Goal: Use online tool/utility: Utilize a website feature to perform a specific function

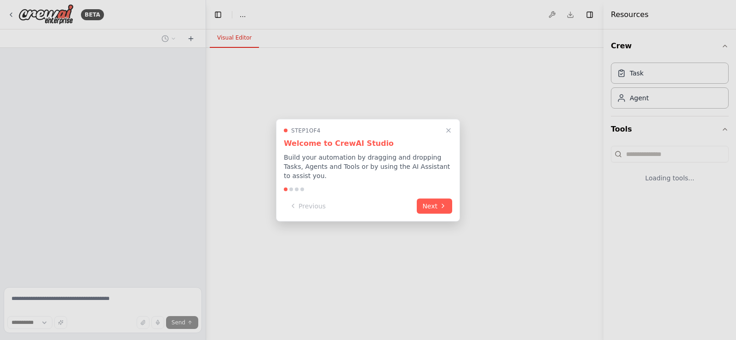
select select "****"
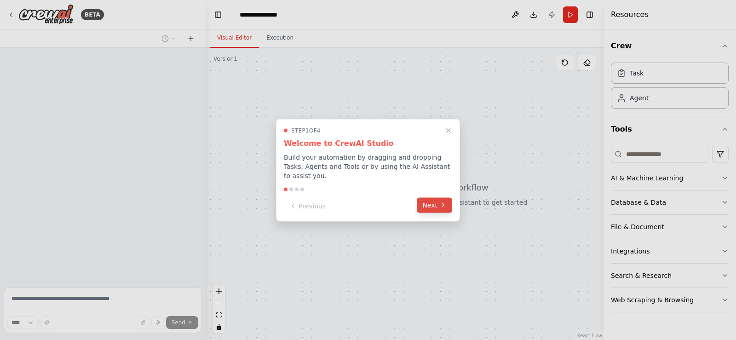
click at [432, 205] on button "Next" at bounding box center [434, 204] width 35 height 15
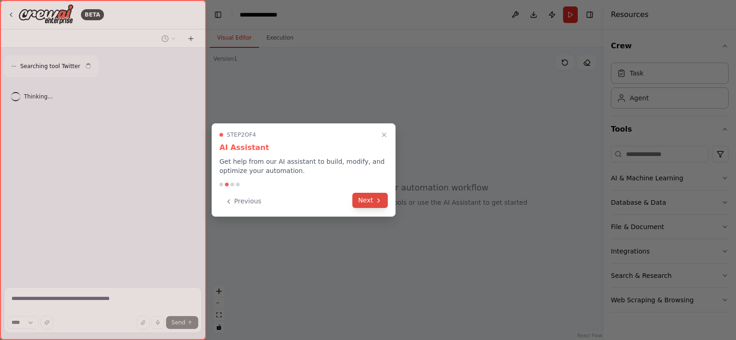
click at [370, 200] on button "Next" at bounding box center [370, 200] width 35 height 15
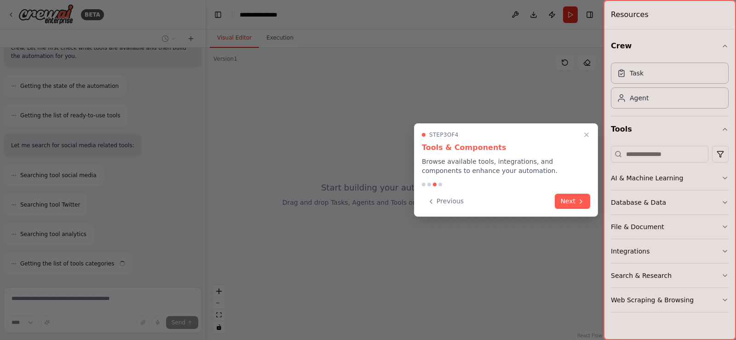
scroll to position [125, 0]
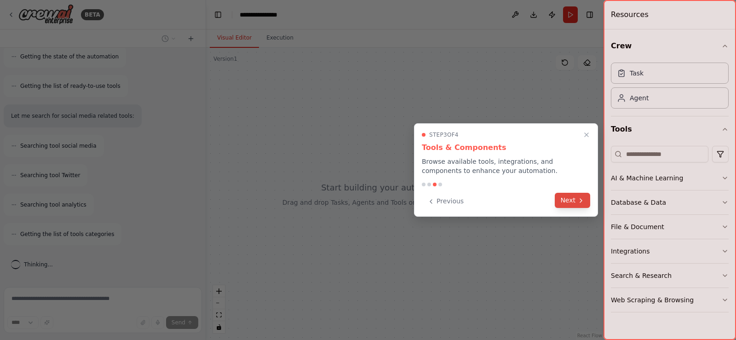
click at [573, 201] on button "Next" at bounding box center [572, 200] width 35 height 15
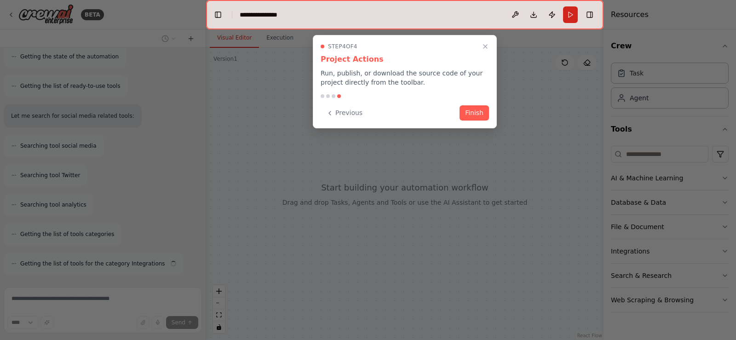
scroll to position [154, 0]
click at [477, 113] on button "Finish" at bounding box center [474, 111] width 29 height 15
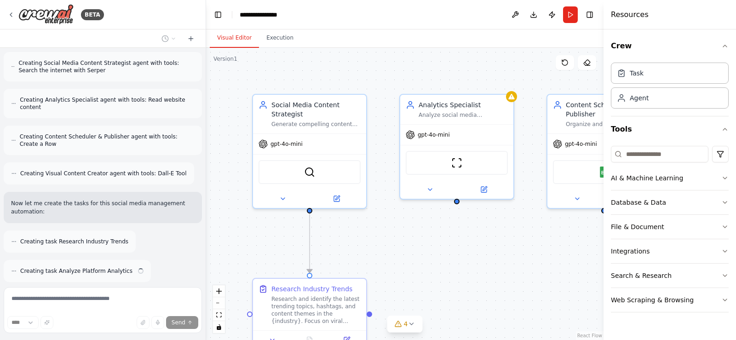
scroll to position [635, 0]
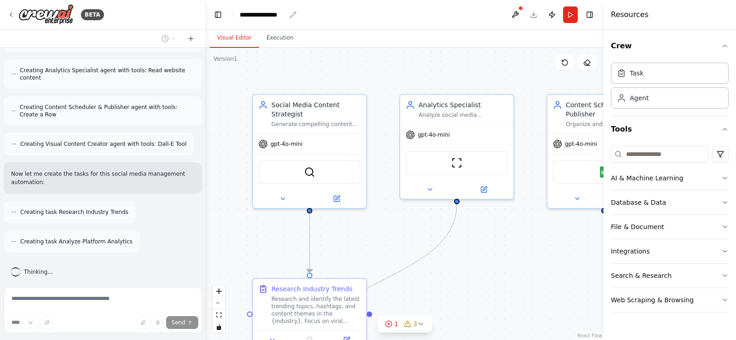
click at [262, 16] on div "**********" at bounding box center [263, 14] width 46 height 9
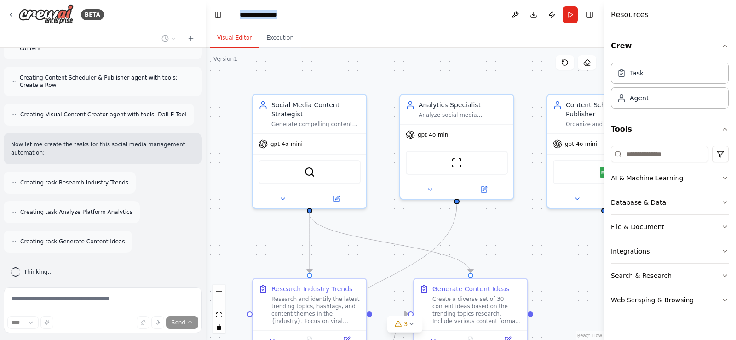
drag, startPoint x: 288, startPoint y: 14, endPoint x: 239, endPoint y: 14, distance: 48.8
click at [239, 14] on header "**********" at bounding box center [405, 14] width 398 height 29
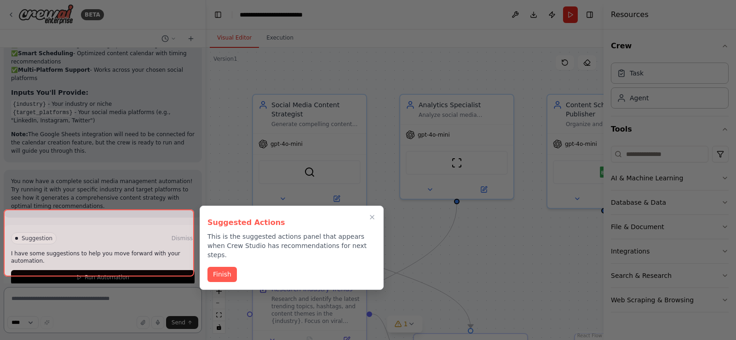
scroll to position [1309, 0]
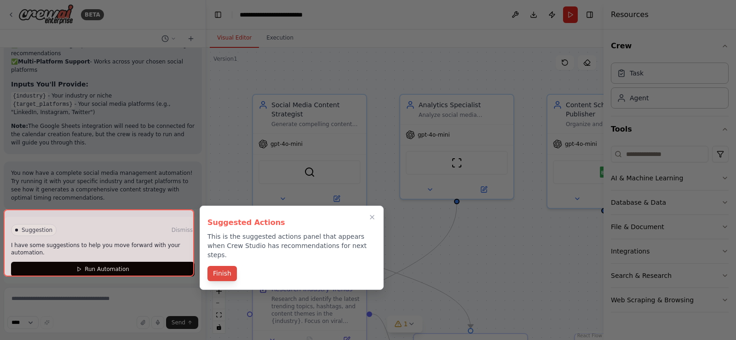
click at [222, 267] on button "Finish" at bounding box center [222, 273] width 29 height 15
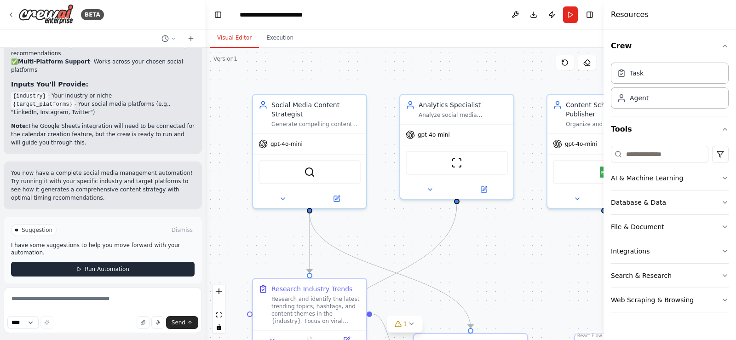
click at [153, 262] on button "Run Automation" at bounding box center [103, 269] width 184 height 15
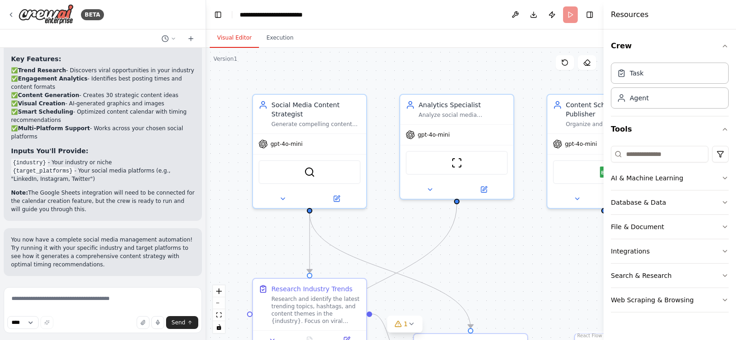
scroll to position [1235, 0]
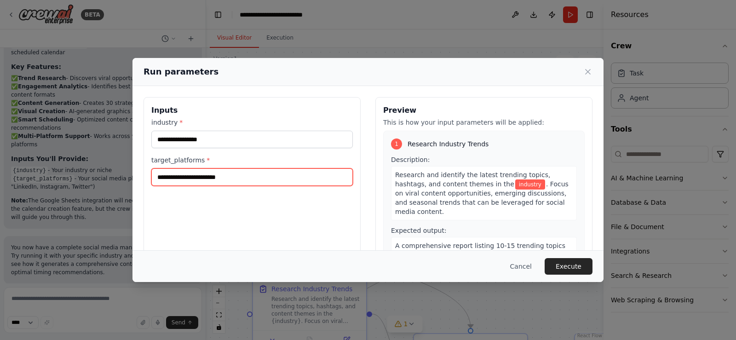
click at [180, 180] on input "target_platforms *" at bounding box center [252, 176] width 202 height 17
type input "********"
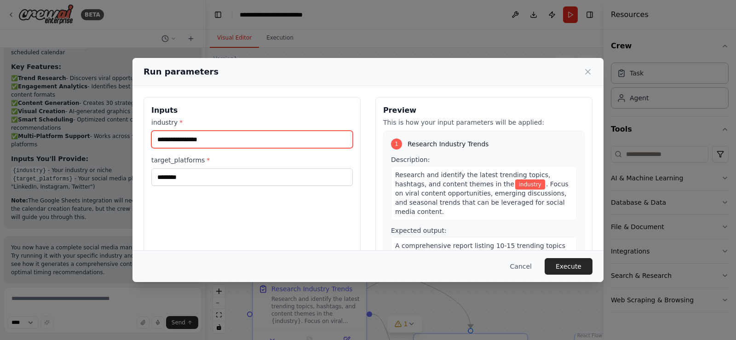
click at [187, 138] on input "industry *" at bounding box center [252, 139] width 202 height 17
type input "**********"
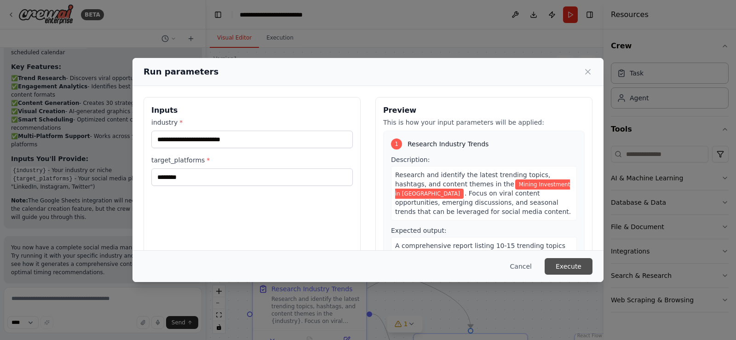
click at [576, 266] on button "Execute" at bounding box center [569, 266] width 48 height 17
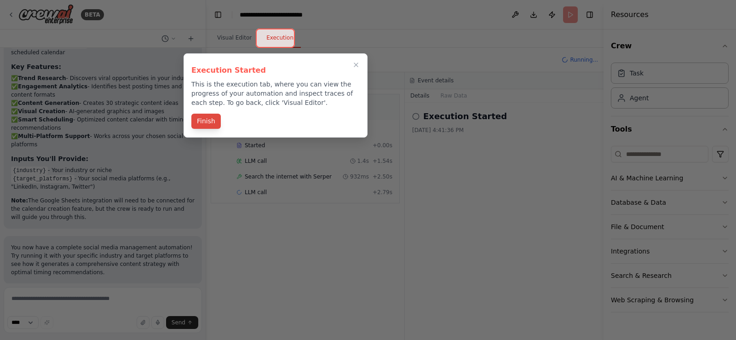
click at [205, 121] on button "Finish" at bounding box center [205, 121] width 29 height 15
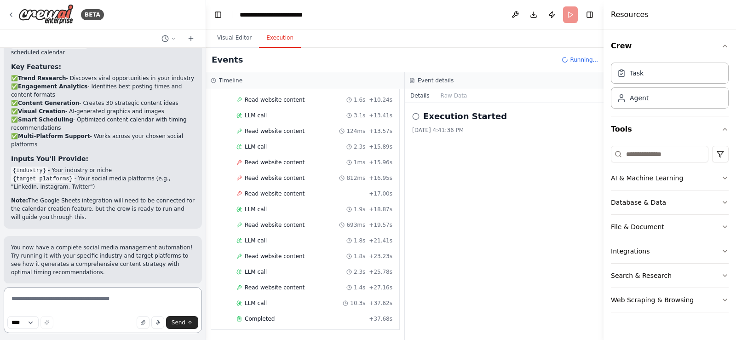
click at [38, 297] on textarea at bounding box center [103, 310] width 198 height 46
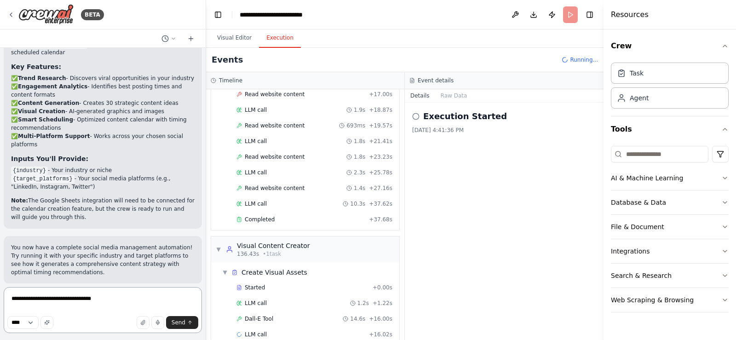
scroll to position [480, 0]
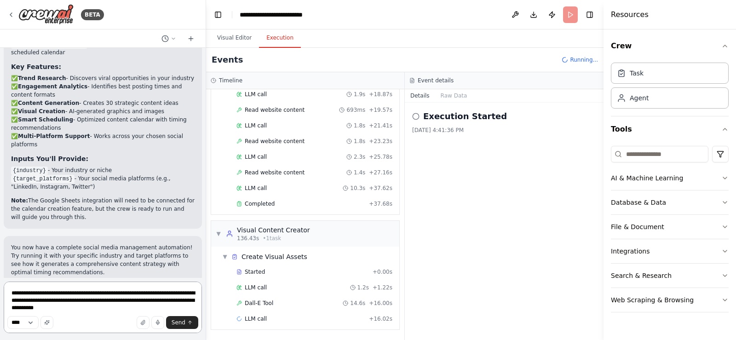
paste textarea "**********"
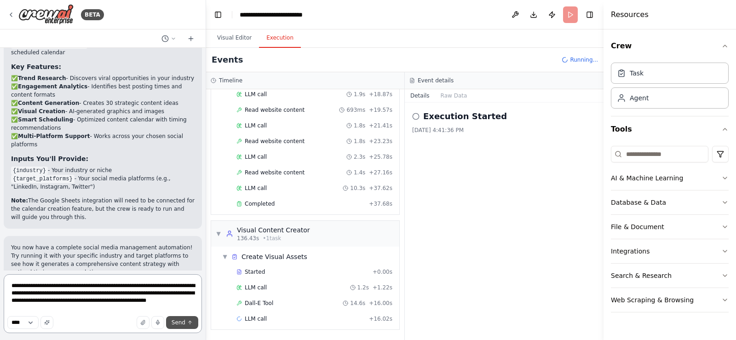
type textarea "**********"
click at [179, 325] on span "Send" at bounding box center [179, 322] width 14 height 7
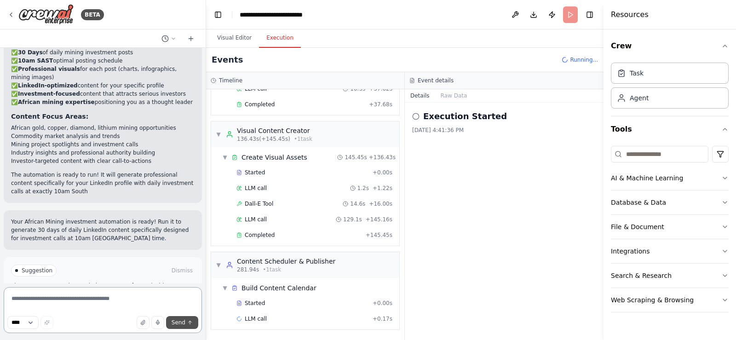
scroll to position [2329, 0]
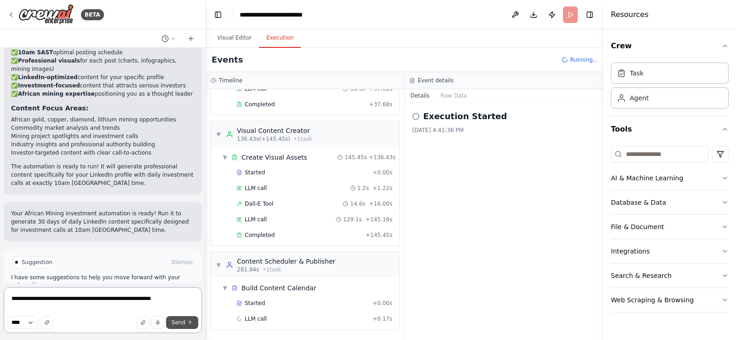
type textarea "**********"
click at [182, 323] on span "Send" at bounding box center [179, 322] width 14 height 7
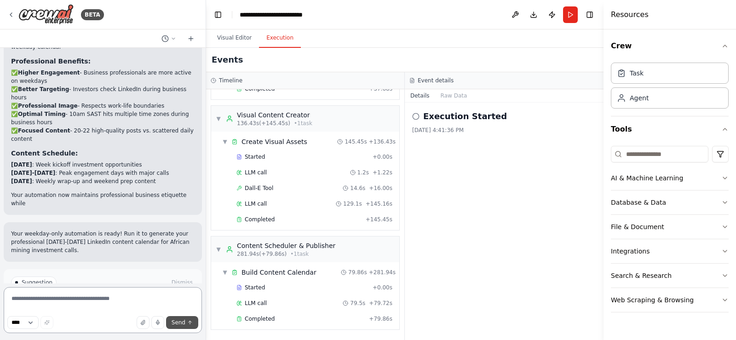
scroll to position [3026, 0]
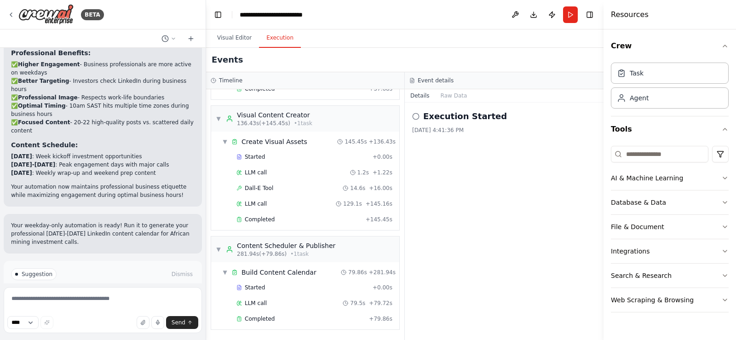
click at [109, 310] on span "Run Automation" at bounding box center [107, 313] width 45 height 7
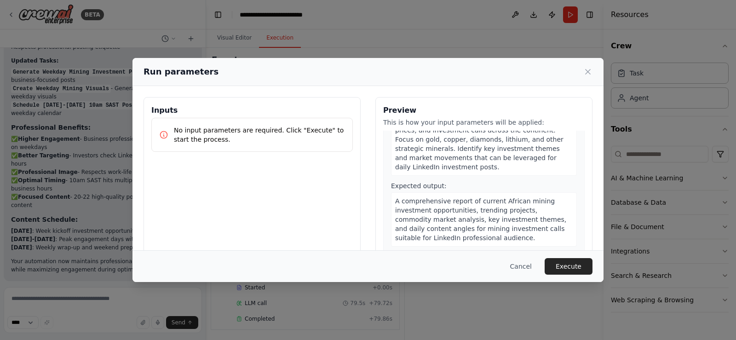
scroll to position [0, 0]
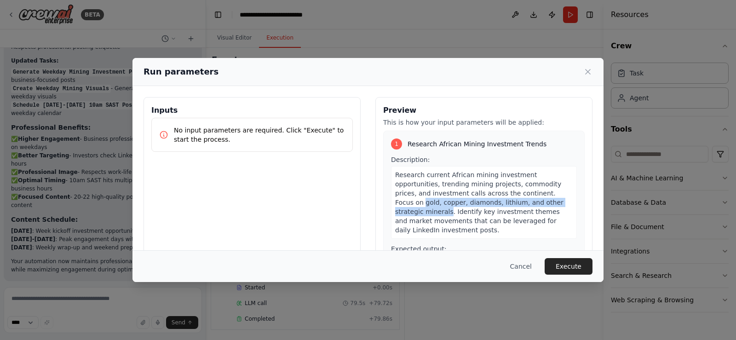
drag, startPoint x: 527, startPoint y: 192, endPoint x: 547, endPoint y: 203, distance: 23.3
click at [547, 203] on span "Research current African mining investment opportunities, trending mining proje…" at bounding box center [479, 202] width 168 height 63
copy span "gold, copper, diamonds, lithium, and other strategic minerals"
click at [589, 73] on icon at bounding box center [588, 71] width 9 height 9
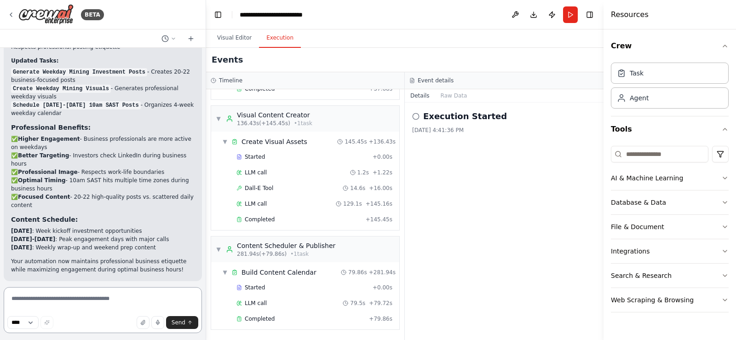
click at [37, 302] on textarea at bounding box center [103, 310] width 198 height 46
paste textarea "**********"
click at [31, 299] on textarea "**********" at bounding box center [103, 310] width 198 height 46
click at [67, 299] on textarea "**********" at bounding box center [103, 310] width 198 height 46
type textarea "**********"
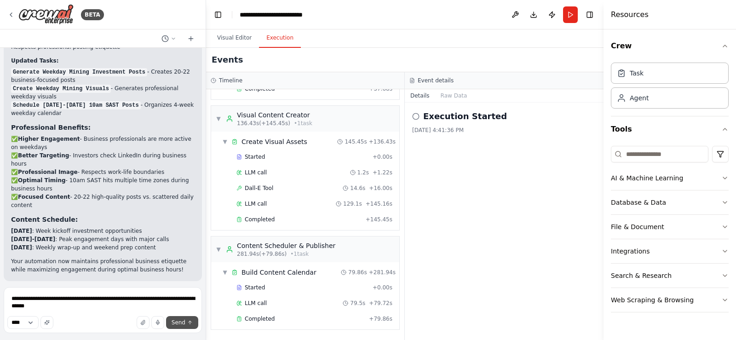
click at [183, 324] on span "Send" at bounding box center [179, 322] width 14 height 7
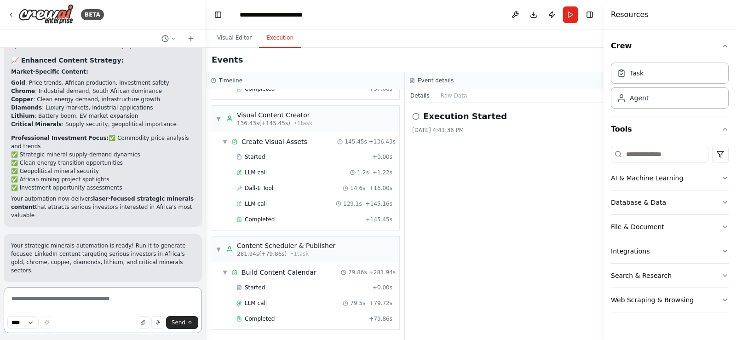
scroll to position [3765, 0]
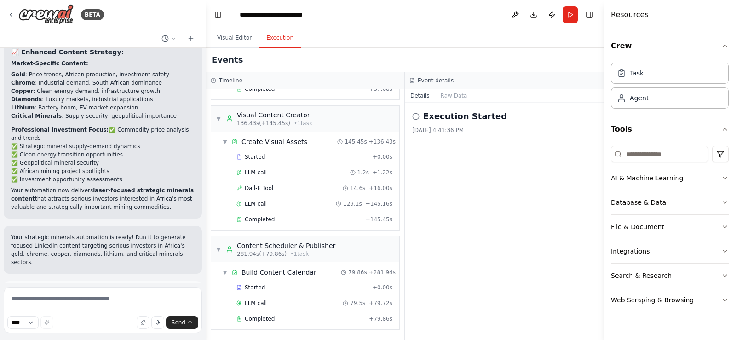
click at [127, 326] on button "Run Automation" at bounding box center [103, 333] width 184 height 15
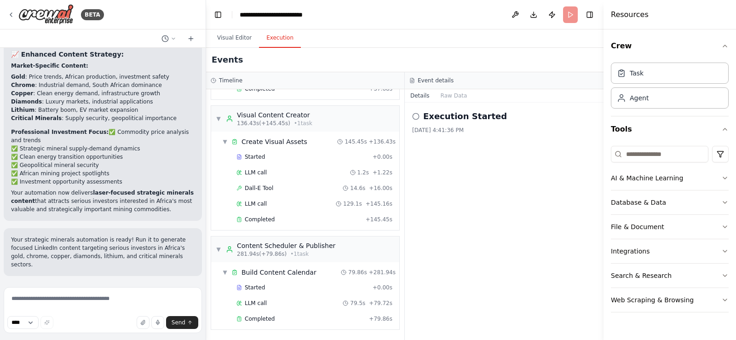
scroll to position [3690, 0]
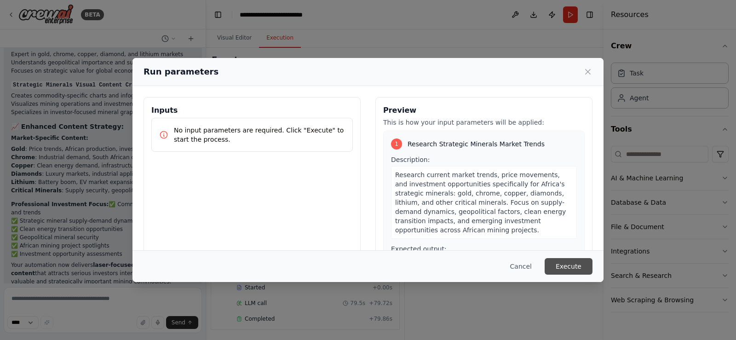
click at [568, 266] on button "Execute" at bounding box center [569, 266] width 48 height 17
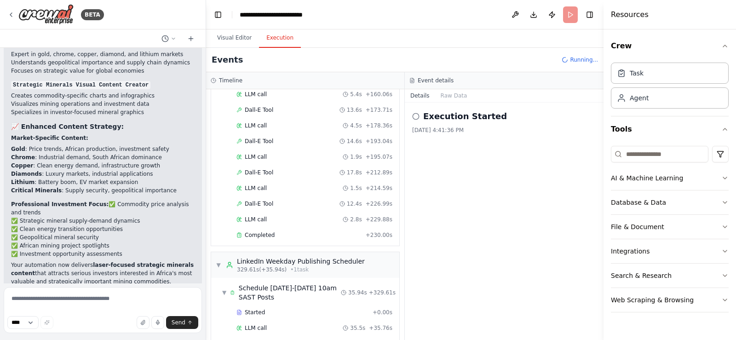
scroll to position [735, 0]
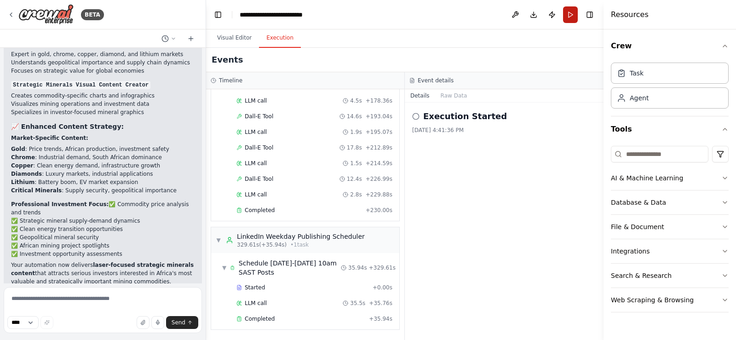
click at [571, 17] on button "Run" at bounding box center [570, 14] width 15 height 17
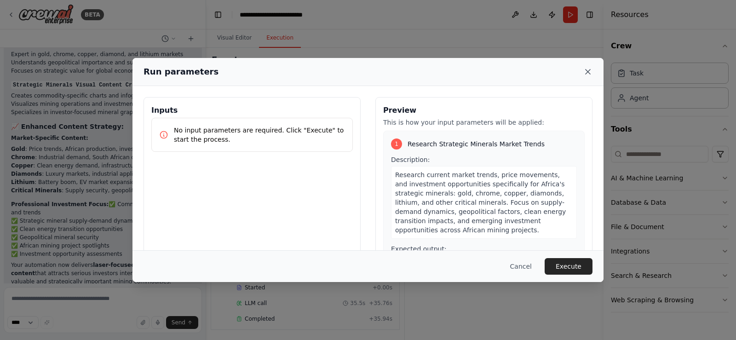
click at [589, 74] on icon at bounding box center [588, 71] width 9 height 9
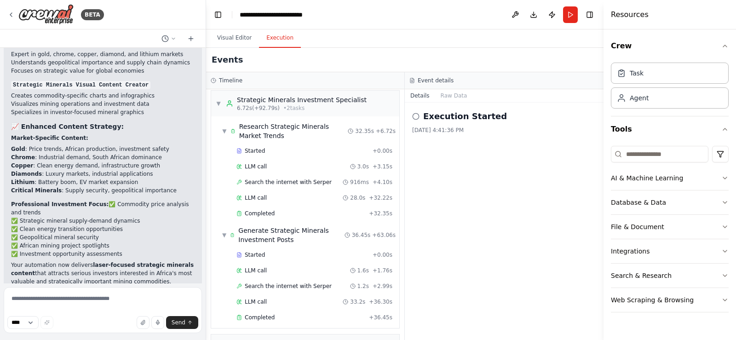
scroll to position [0, 0]
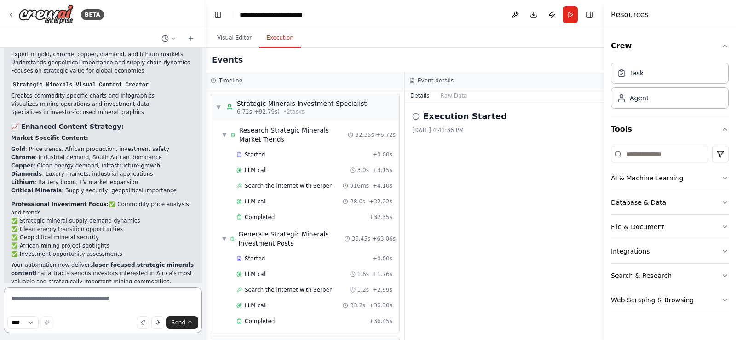
click at [19, 300] on textarea at bounding box center [103, 310] width 198 height 46
click at [87, 298] on textarea "**********" at bounding box center [103, 310] width 198 height 46
click at [190, 300] on textarea "**********" at bounding box center [103, 310] width 198 height 46
type textarea "**********"
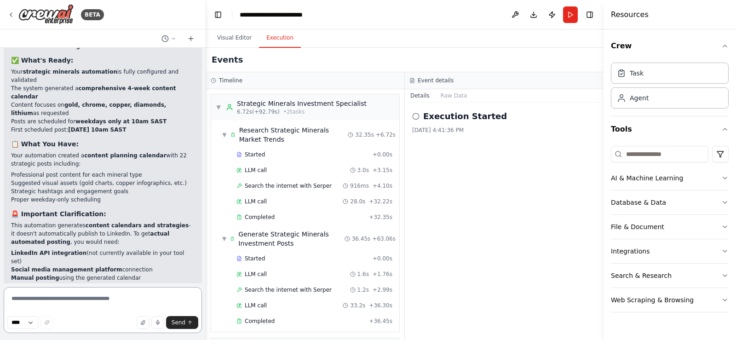
scroll to position [4127, 0]
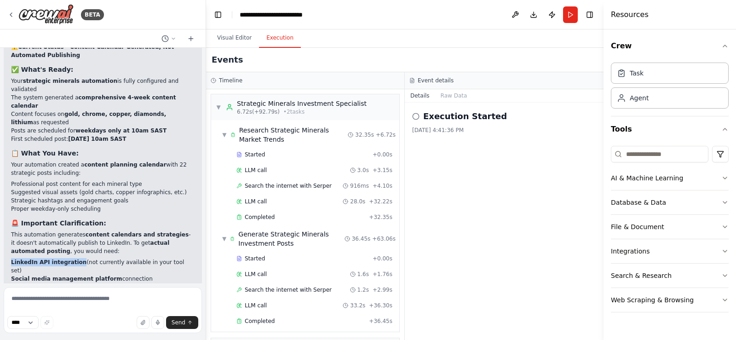
drag, startPoint x: 12, startPoint y: 166, endPoint x: 74, endPoint y: 167, distance: 62.1
click at [74, 259] on strong "LinkedIn API integration" at bounding box center [48, 262] width 75 height 6
copy strong "LinkedIn API integration"
click at [28, 301] on textarea at bounding box center [103, 310] width 198 height 46
paste textarea "**********"
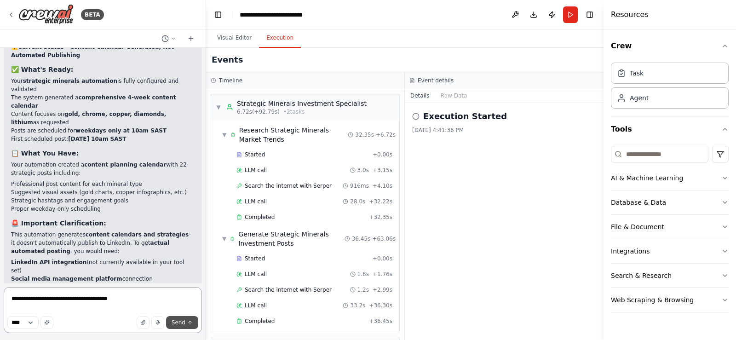
type textarea "**********"
click at [174, 319] on span "Send" at bounding box center [179, 322] width 14 height 7
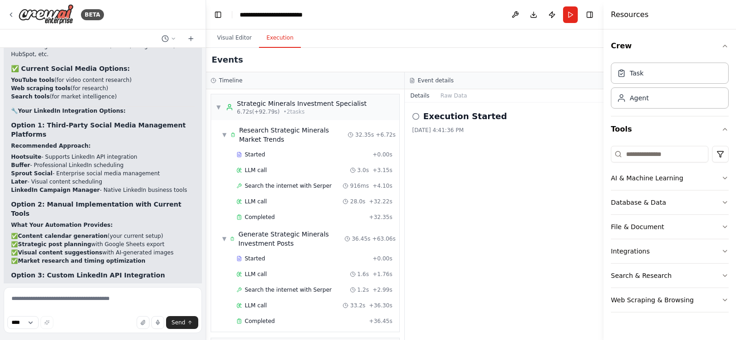
scroll to position [4736, 0]
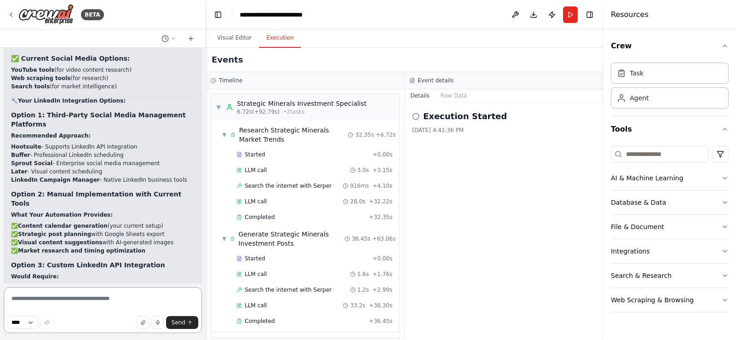
click at [23, 300] on textarea at bounding box center [103, 310] width 198 height 46
type textarea "***"
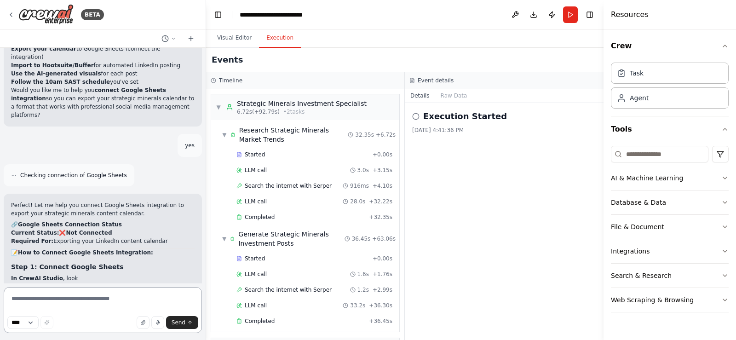
scroll to position [5021, 0]
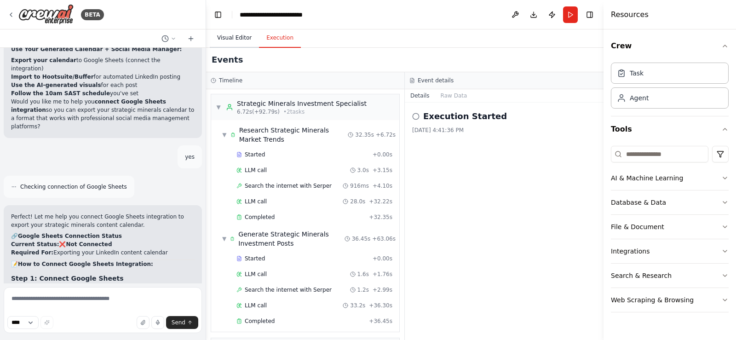
click at [231, 38] on button "Visual Editor" at bounding box center [234, 38] width 49 height 19
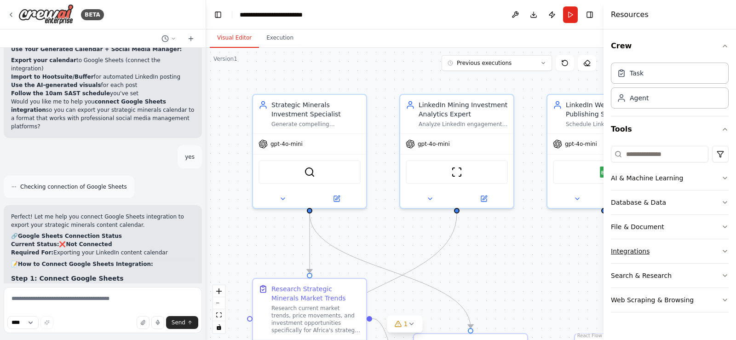
click at [724, 251] on icon "button" at bounding box center [725, 251] width 7 height 7
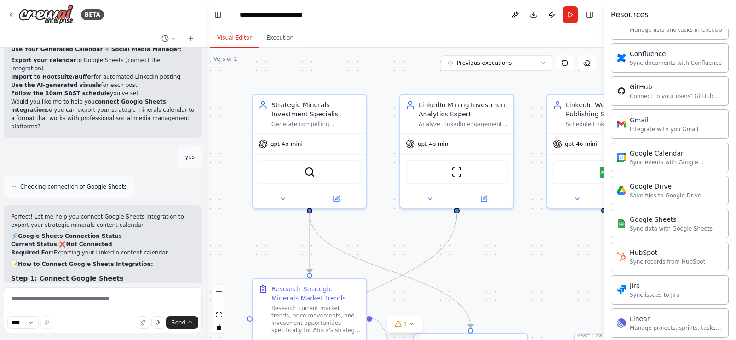
scroll to position [326, 0]
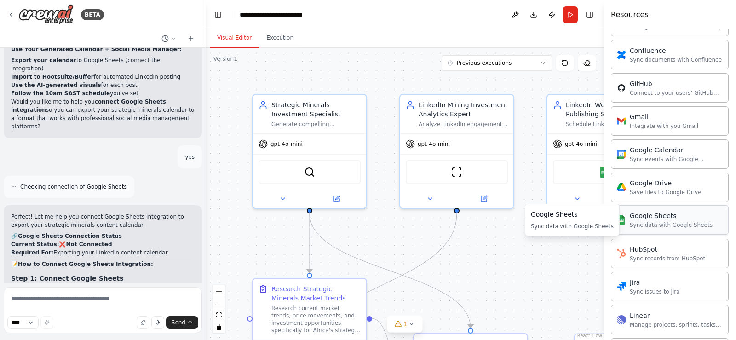
click at [646, 226] on div "Sync data with Google Sheets" at bounding box center [671, 224] width 83 height 7
click at [630, 223] on div "Google Sheets Sync data with Google Sheets" at bounding box center [665, 219] width 96 height 17
click at [650, 216] on div "Google Sheets" at bounding box center [671, 215] width 83 height 9
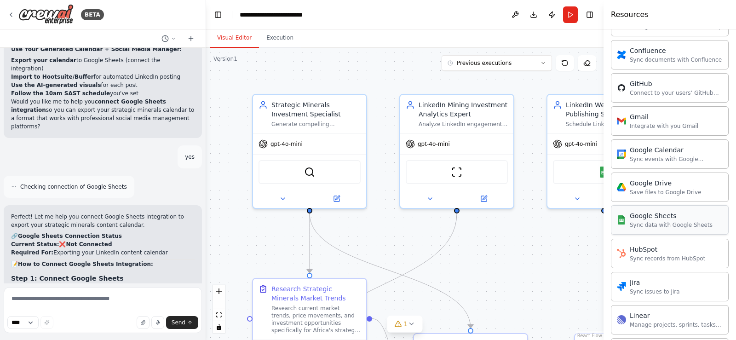
click at [650, 216] on div "Google Sheets" at bounding box center [671, 215] width 83 height 9
drag, startPoint x: 650, startPoint y: 224, endPoint x: 584, endPoint y: 230, distance: 66.5
click at [584, 230] on div ".deletable-edge-delete-btn { width: 20px; height: 20px; border: 0px solid #ffff…" at bounding box center [405, 194] width 398 height 292
click at [549, 218] on div "Google Sheets" at bounding box center [572, 214] width 83 height 9
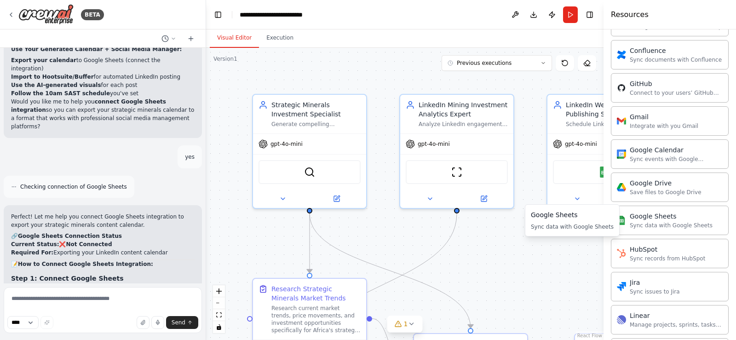
click at [549, 218] on div "Google Sheets" at bounding box center [572, 214] width 83 height 9
click at [564, 229] on div "Sync data with Google Sheets" at bounding box center [572, 226] width 83 height 7
click at [623, 222] on img at bounding box center [621, 219] width 9 height 9
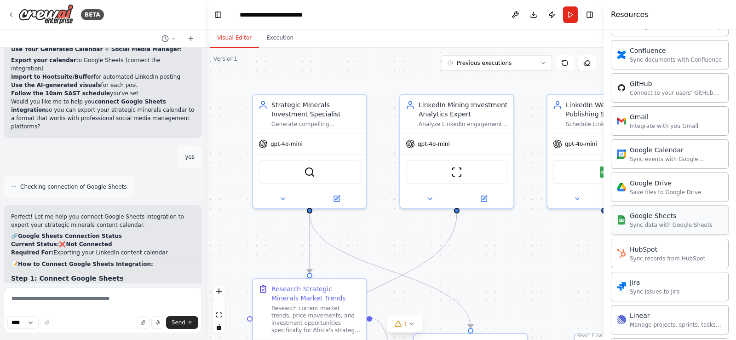
click at [623, 222] on img at bounding box center [621, 219] width 9 height 9
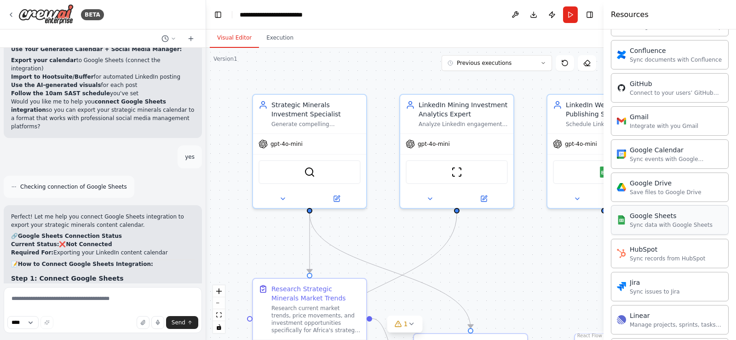
click at [633, 224] on div "Sync data with Google Sheets" at bounding box center [671, 224] width 83 height 7
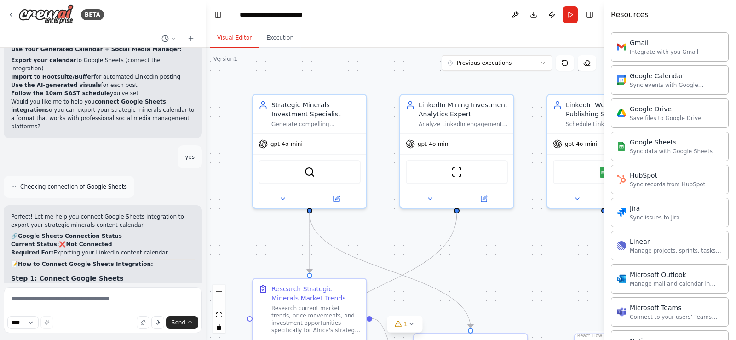
scroll to position [394, 0]
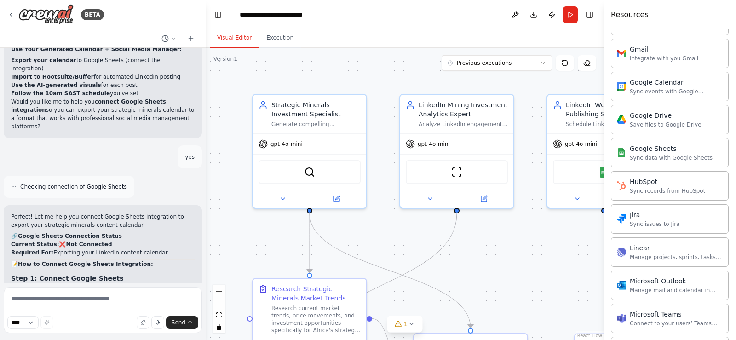
click at [627, 14] on h4 "Resources" at bounding box center [630, 14] width 38 height 11
click at [563, 149] on div "Google Sheets" at bounding box center [572, 147] width 83 height 9
click at [637, 123] on div "Save files to Google Drive" at bounding box center [666, 124] width 72 height 7
click at [643, 58] on div "Integrate with you Gmail" at bounding box center [664, 57] width 69 height 7
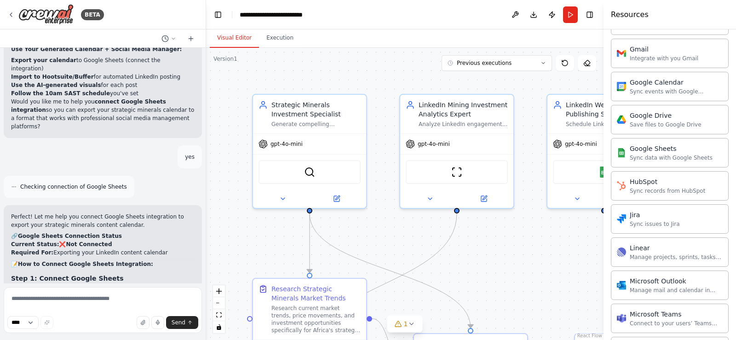
drag, startPoint x: 651, startPoint y: 156, endPoint x: 557, endPoint y: 248, distance: 131.2
click at [557, 248] on div ".deletable-edge-delete-btn { width: 20px; height: 20px; border: 0px solid #ffff…" at bounding box center [405, 194] width 398 height 292
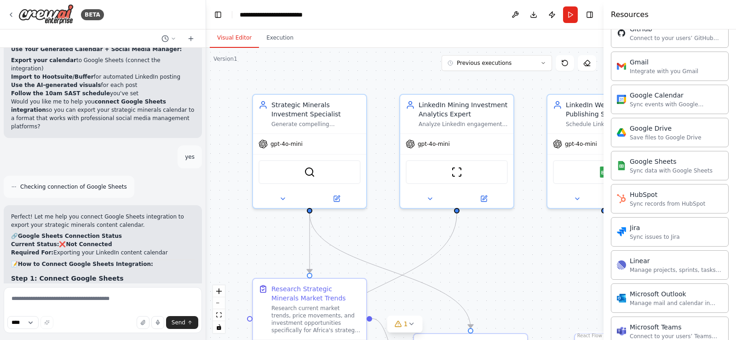
scroll to position [375, 0]
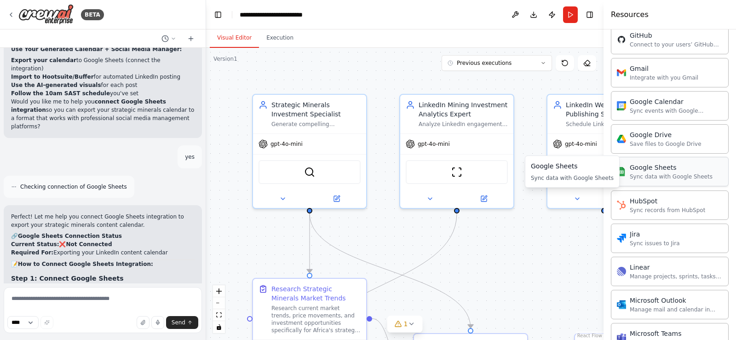
click at [667, 177] on div "Sync data with Google Sheets" at bounding box center [671, 176] width 83 height 7
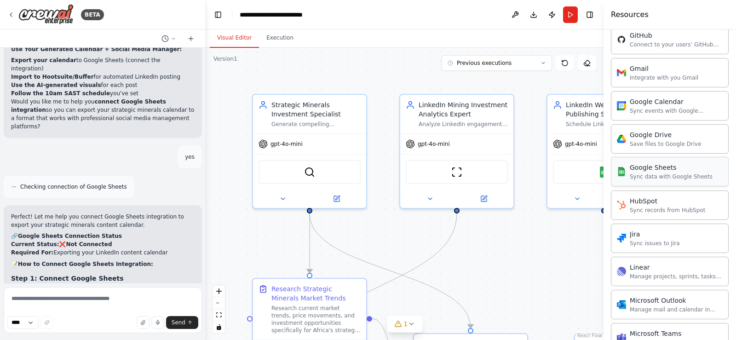
click at [667, 177] on div "Sync data with Google Sheets" at bounding box center [671, 176] width 83 height 7
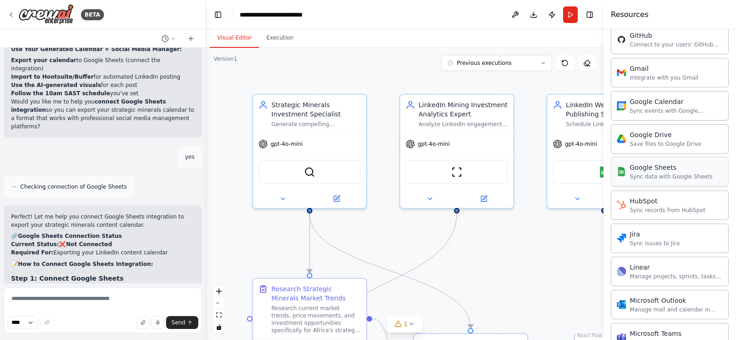
click at [667, 177] on div "Sync data with Google Sheets" at bounding box center [671, 176] width 83 height 7
click at [647, 111] on div "Sync events with Google Calendar" at bounding box center [676, 110] width 93 height 7
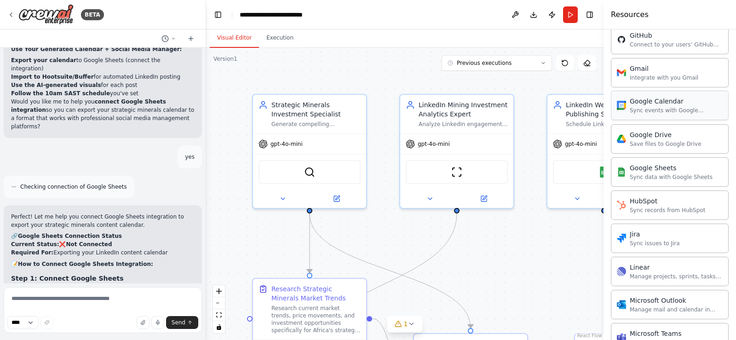
click at [647, 111] on div "Sync events with Google Calendar" at bounding box center [676, 110] width 93 height 7
click at [647, 177] on div "Sync data with Google Sheets" at bounding box center [671, 176] width 83 height 7
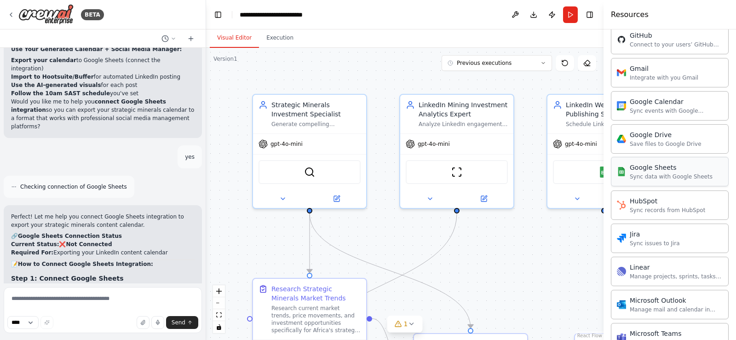
click at [647, 177] on div "Sync data with Google Sheets" at bounding box center [671, 176] width 83 height 7
click at [655, 171] on div "Google Sheets" at bounding box center [671, 167] width 83 height 9
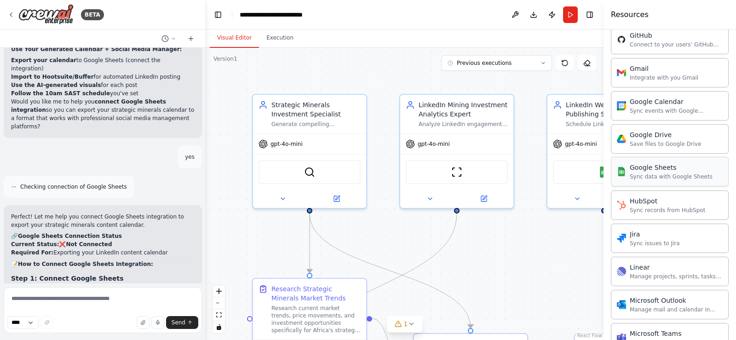
click at [655, 171] on div "Google Sheets" at bounding box center [671, 167] width 83 height 9
click at [636, 177] on div "Sync data with Google Sheets" at bounding box center [671, 176] width 83 height 7
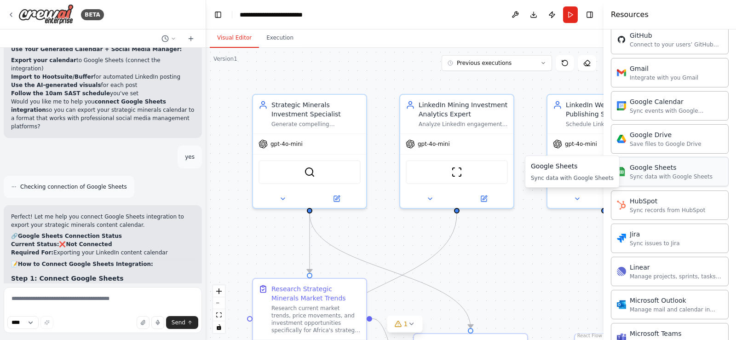
click at [626, 173] on img at bounding box center [621, 171] width 9 height 9
click at [515, 14] on button at bounding box center [515, 14] width 15 height 17
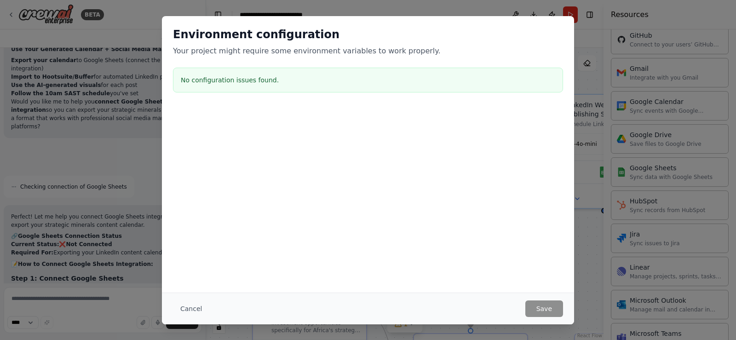
click at [581, 45] on div "Environment configuration Your project might require some environment variables…" at bounding box center [368, 170] width 736 height 340
click at [192, 306] on button "Cancel" at bounding box center [191, 309] width 36 height 17
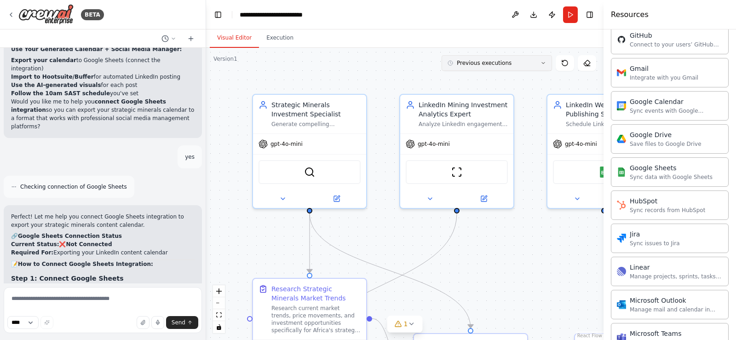
click at [544, 64] on icon at bounding box center [544, 63] width 6 height 6
click at [319, 172] on img at bounding box center [318, 170] width 11 height 11
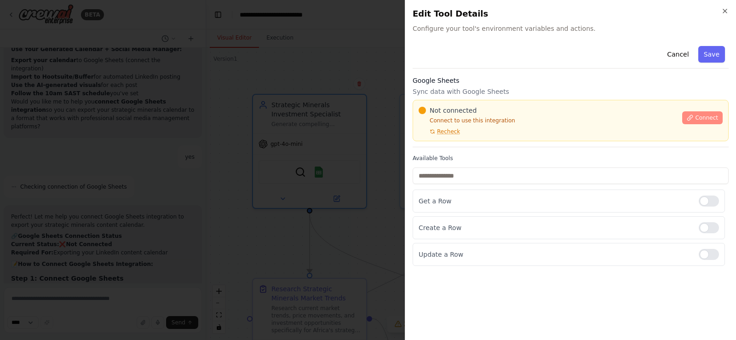
click at [705, 116] on span "Connect" at bounding box center [706, 117] width 23 height 7
click at [710, 55] on button "Save" at bounding box center [712, 54] width 27 height 17
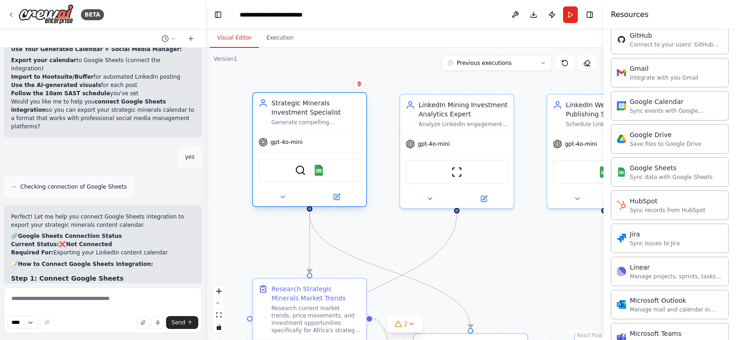
click at [319, 176] on div "SerperDevTool Google Sheets" at bounding box center [310, 170] width 102 height 24
click at [320, 169] on img at bounding box center [318, 170] width 11 height 11
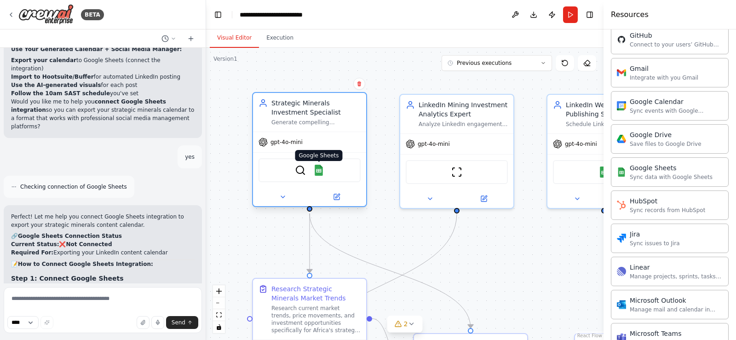
click at [319, 169] on img at bounding box center [318, 170] width 11 height 11
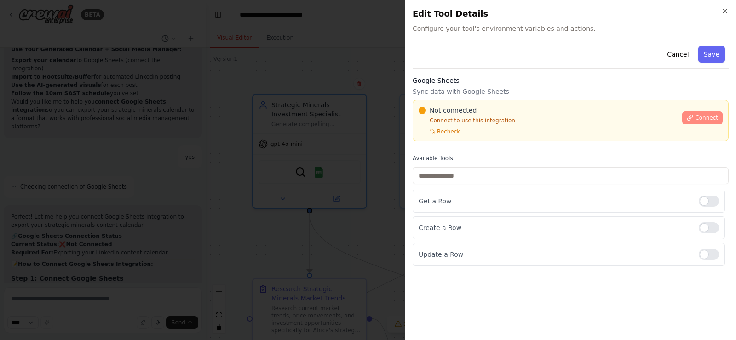
click at [703, 118] on span "Connect" at bounding box center [706, 117] width 23 height 7
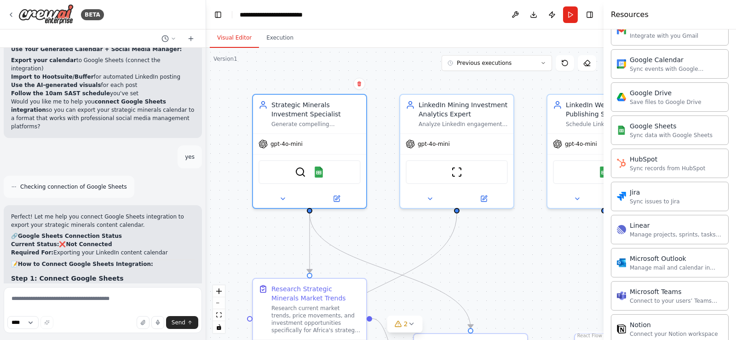
scroll to position [417, 0]
click at [646, 67] on div "Sync events with Google Calendar" at bounding box center [676, 67] width 93 height 7
click at [642, 65] on div "Sync events with Google Calendar" at bounding box center [676, 67] width 93 height 7
click at [329, 171] on img at bounding box center [328, 170] width 11 height 11
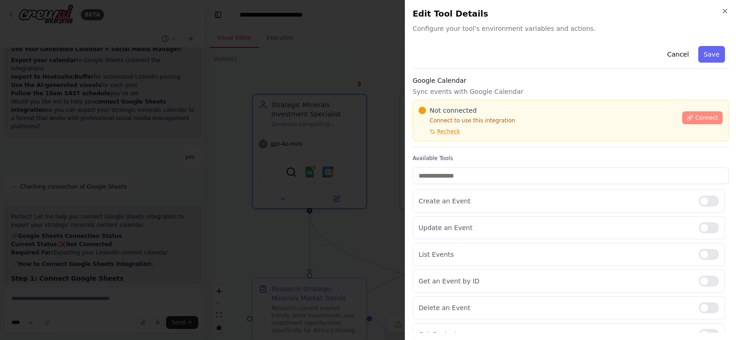
click at [695, 115] on span "Connect" at bounding box center [706, 117] width 23 height 7
click at [726, 12] on icon "button" at bounding box center [725, 10] width 7 height 7
